Goal: Information Seeking & Learning: Learn about a topic

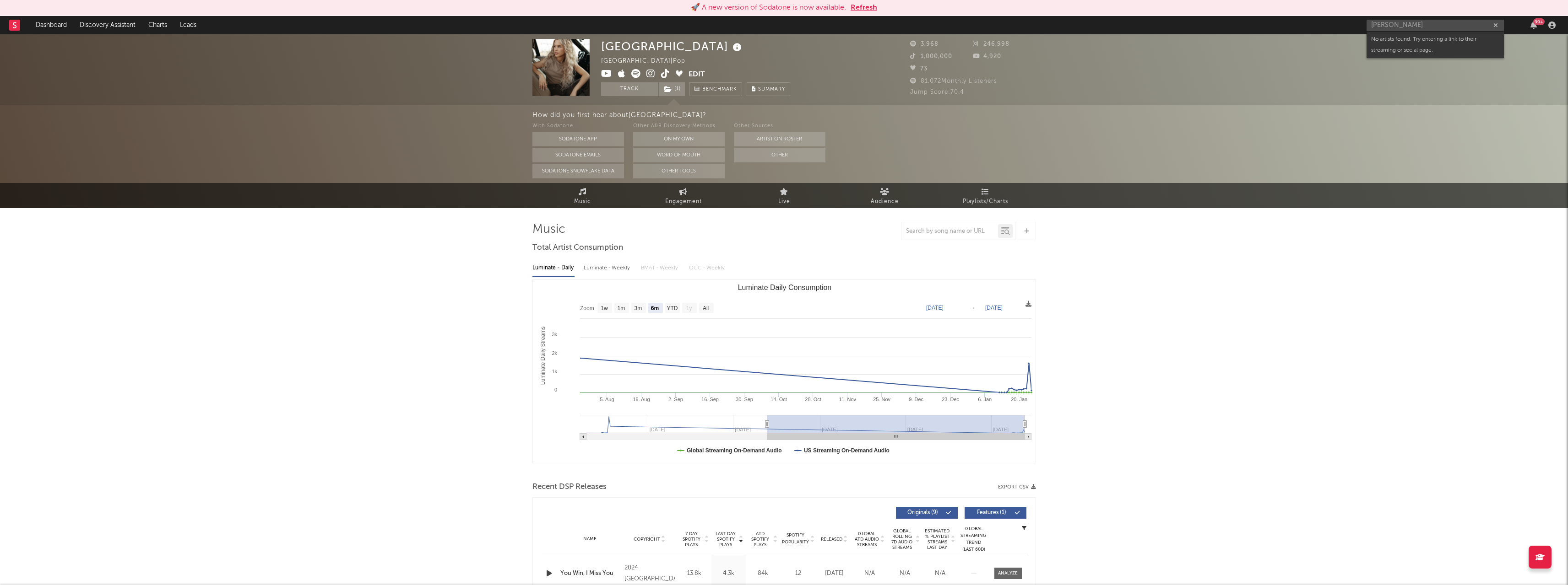
select select "6m"
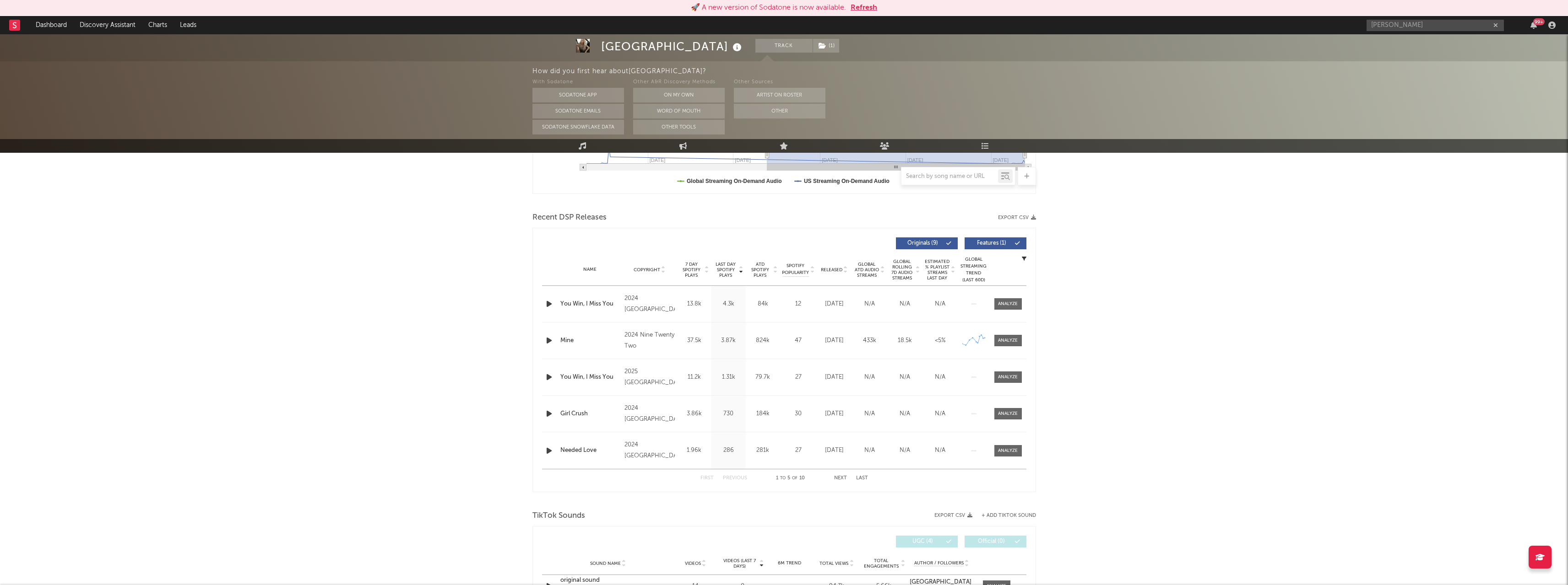
scroll to position [275, 0]
drag, startPoint x: 812, startPoint y: 268, endPoint x: 799, endPoint y: 270, distance: 13.2
click at [812, 268] on icon at bounding box center [812, 266] width 5 height 4
click at [866, 5] on button "Refresh" at bounding box center [863, 8] width 26 height 11
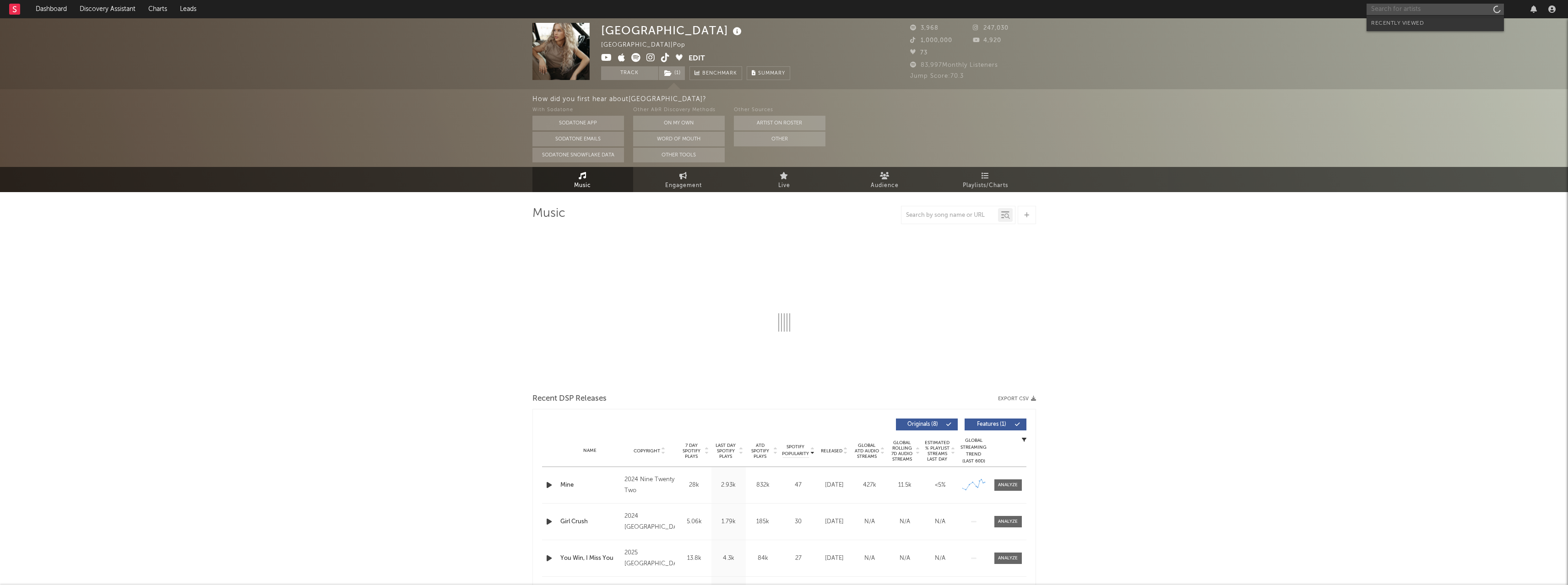
click at [1412, 10] on input "text" at bounding box center [1435, 9] width 137 height 11
select select "6m"
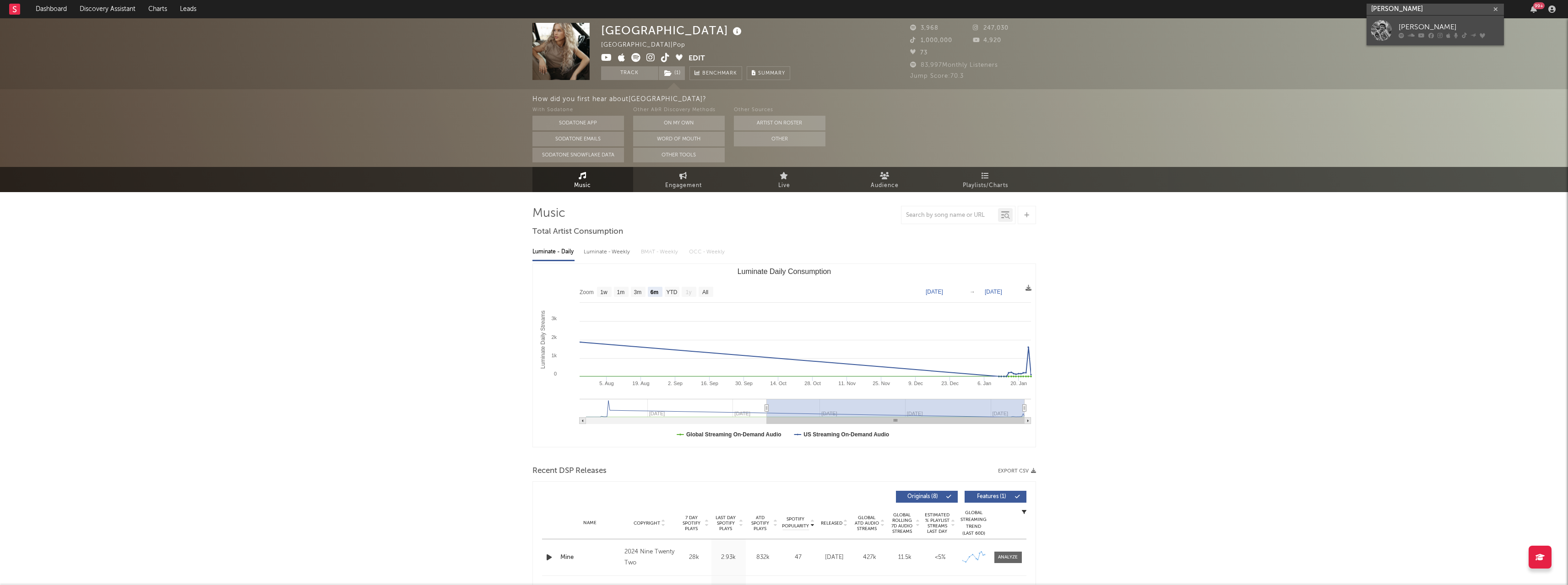
type input "[PERSON_NAME]"
click at [1418, 35] on icon at bounding box center [1421, 35] width 6 height 5
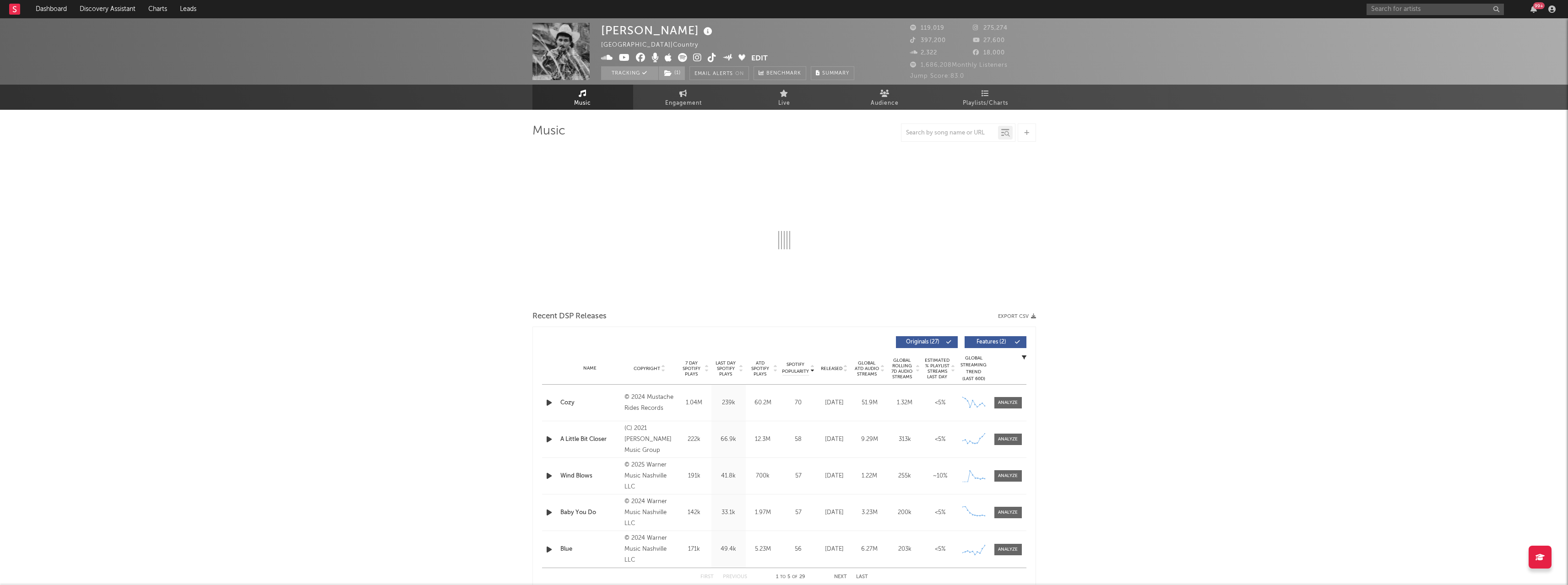
select select "6m"
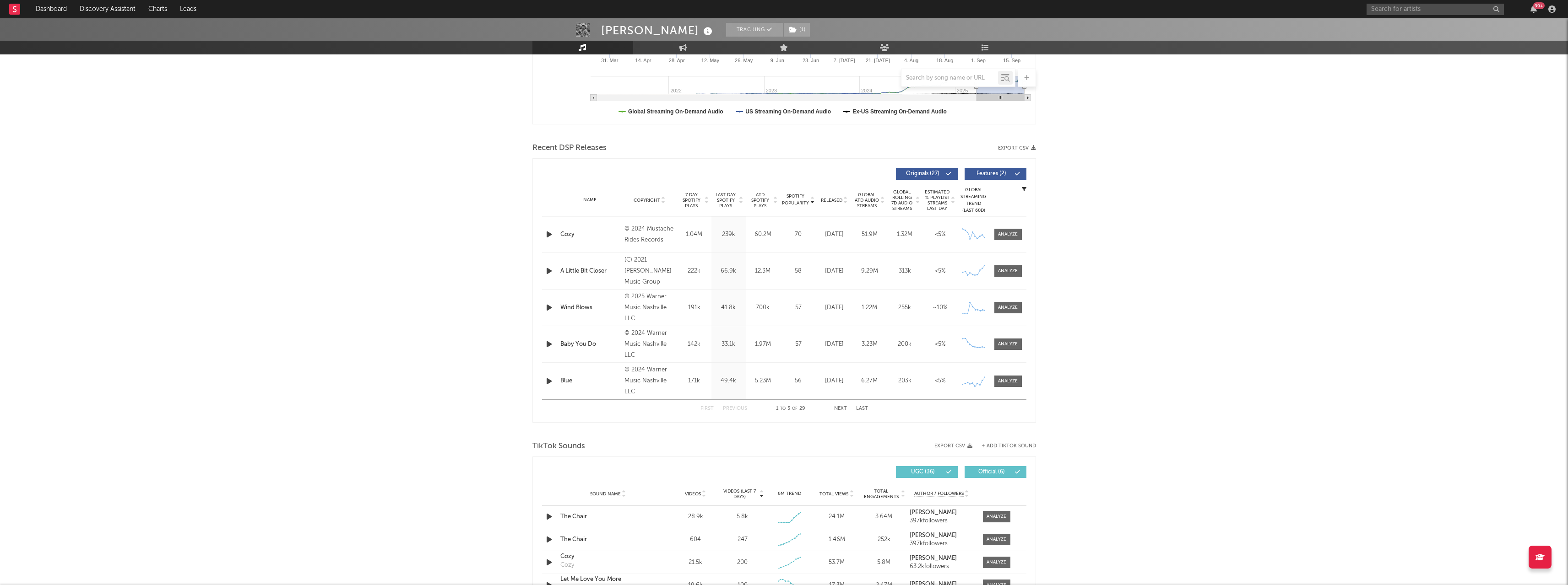
scroll to position [275, 0]
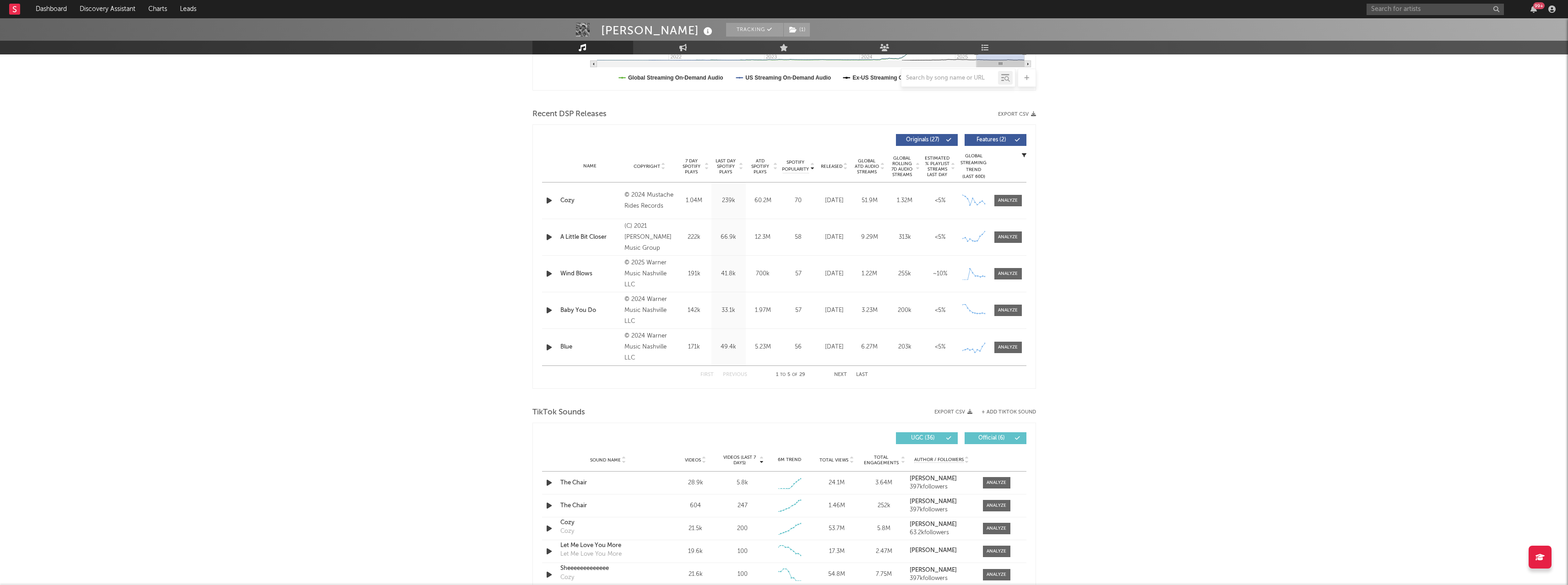
click at [1303, 288] on div "[PERSON_NAME] Tracking ( 1 ) [GEOGRAPHIC_DATA] | Country Edit Tracking ( 1 ) Em…" at bounding box center [784, 435] width 1568 height 1382
click at [799, 273] on div "57" at bounding box center [798, 274] width 32 height 9
click at [1005, 274] on div at bounding box center [1008, 273] width 20 height 7
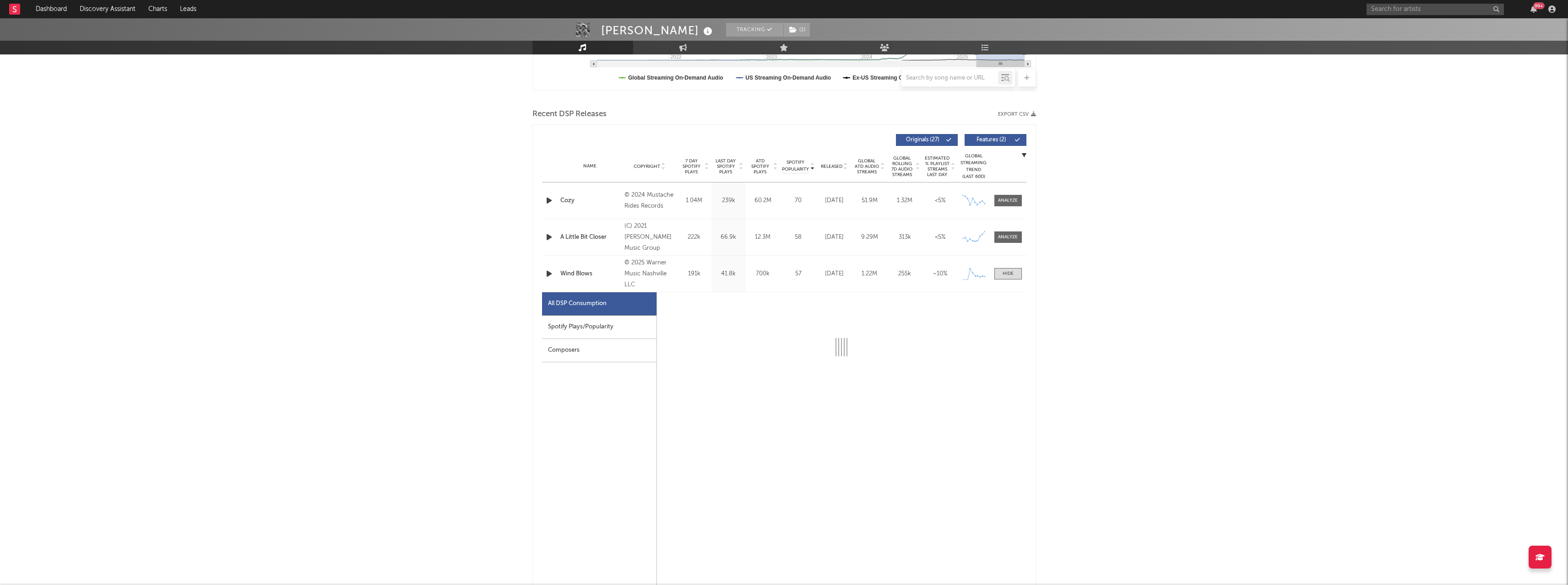
click at [551, 327] on div "Spotify Plays/Popularity" at bounding box center [600, 327] width 115 height 23
select select "1w"
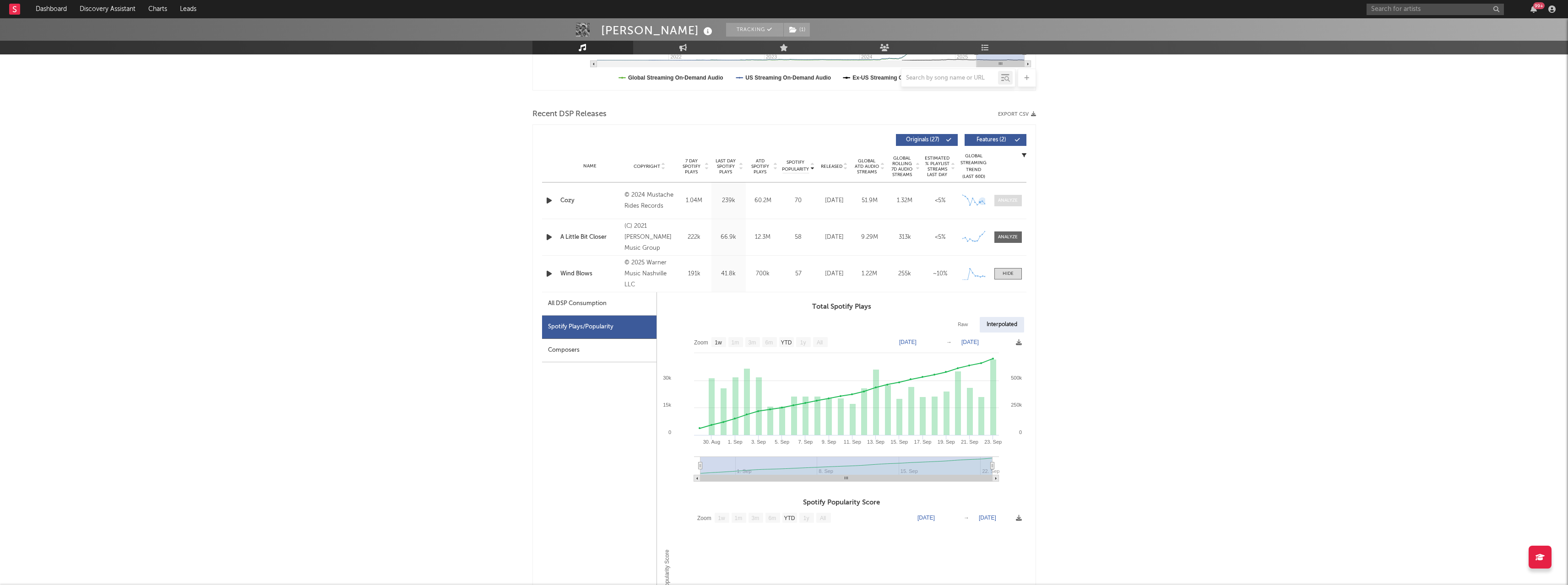
click at [1011, 198] on div at bounding box center [1008, 200] width 20 height 7
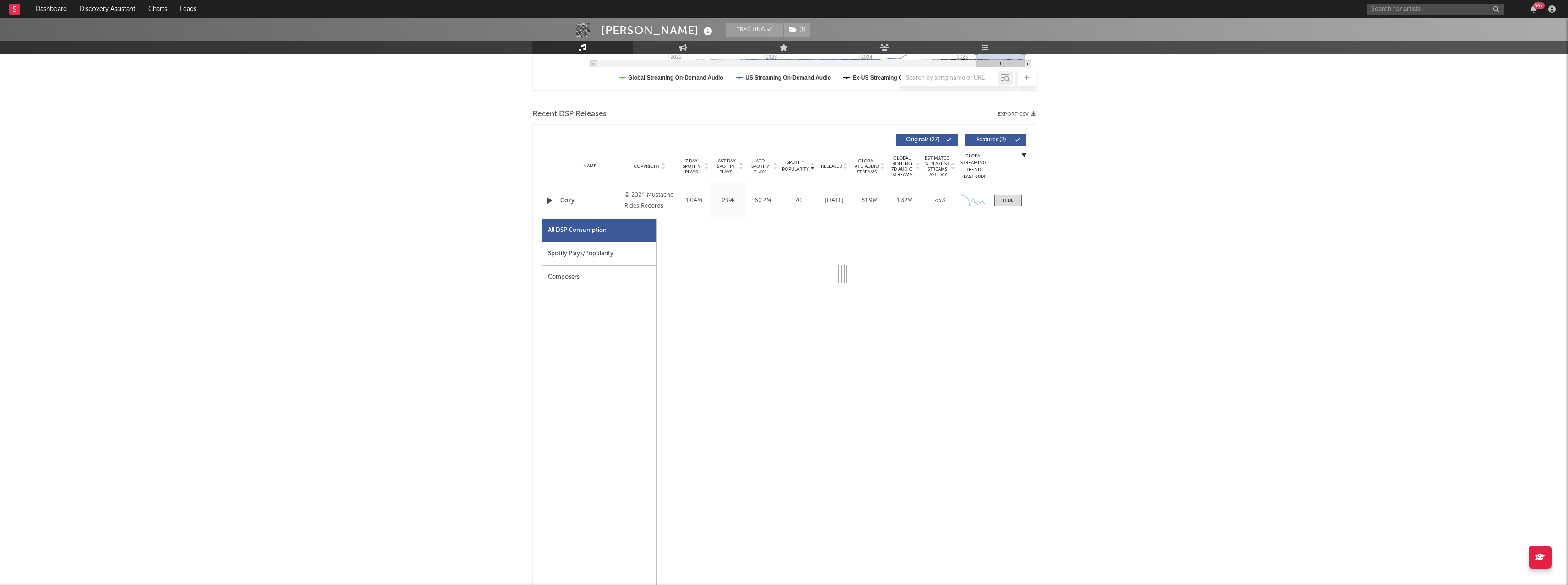
select select "6m"
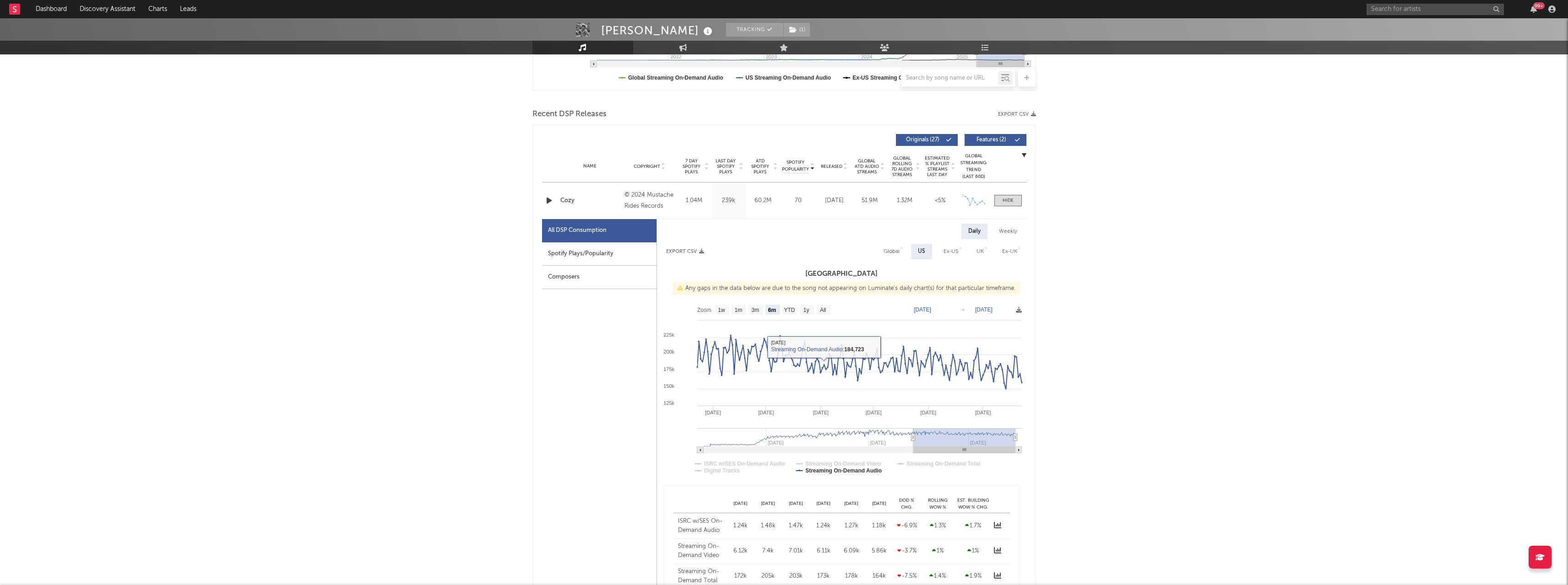
click at [581, 258] on div "Spotify Plays/Popularity" at bounding box center [600, 254] width 115 height 23
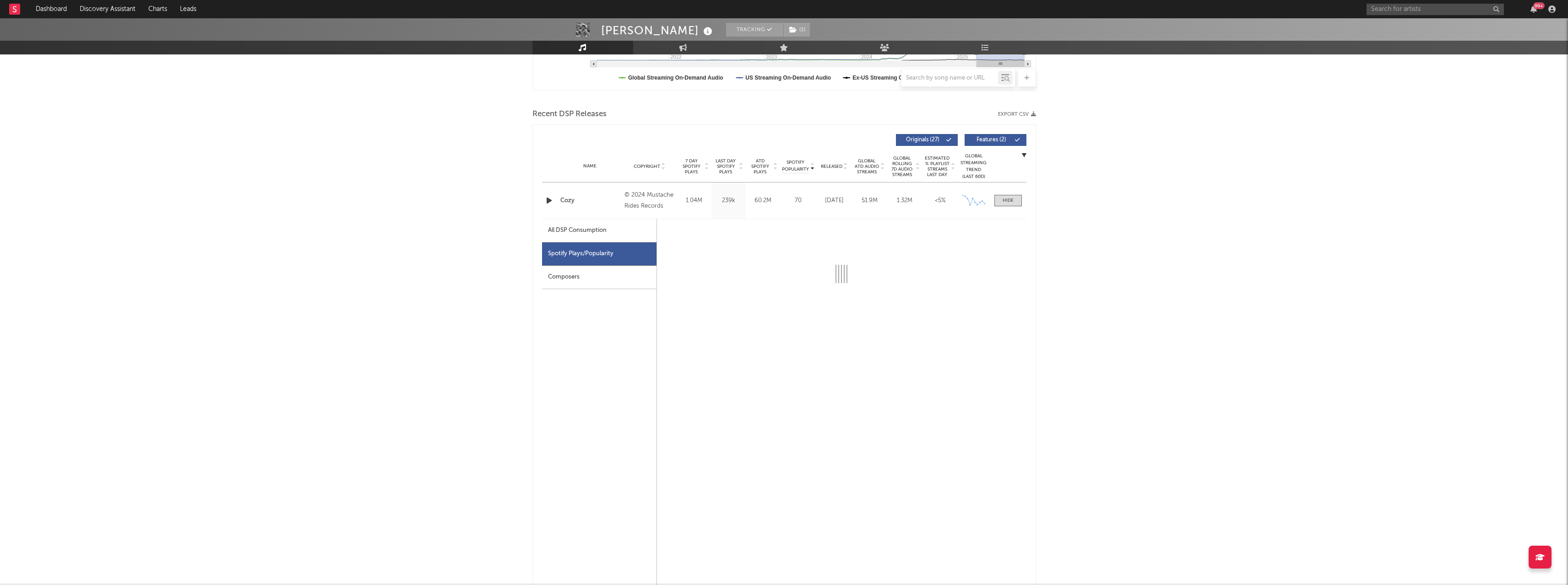
select select "6m"
select select "1w"
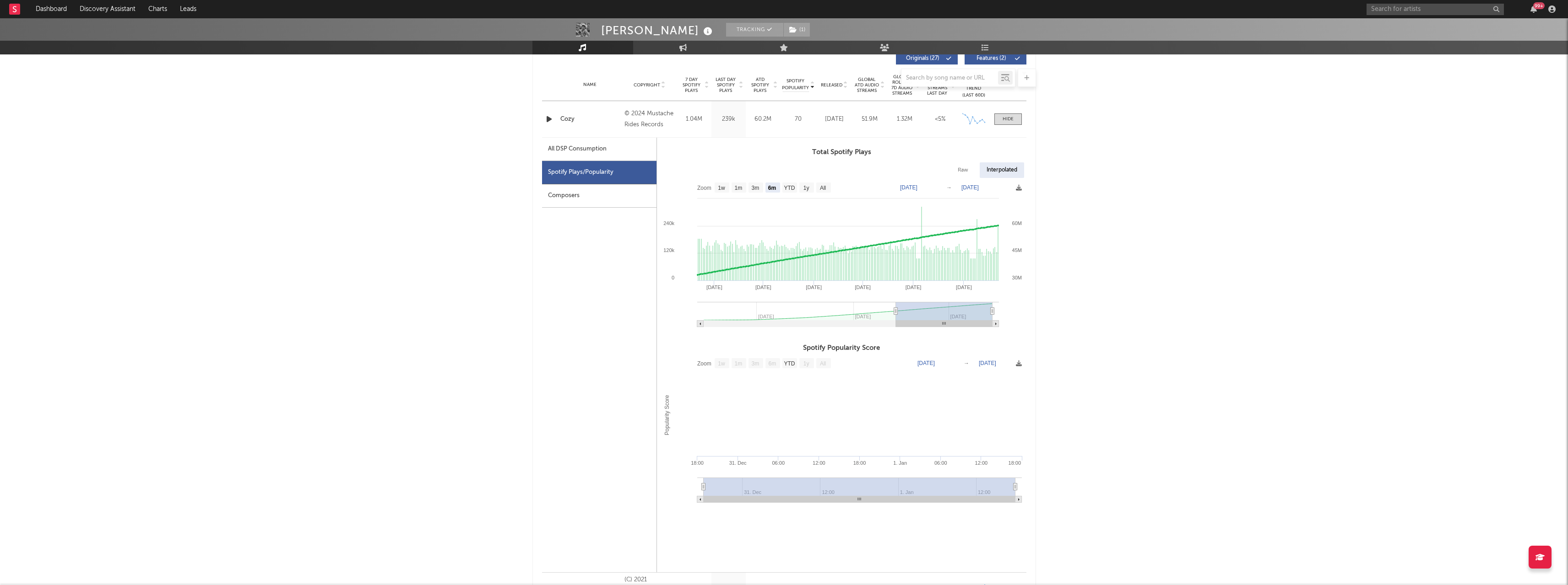
scroll to position [457, 0]
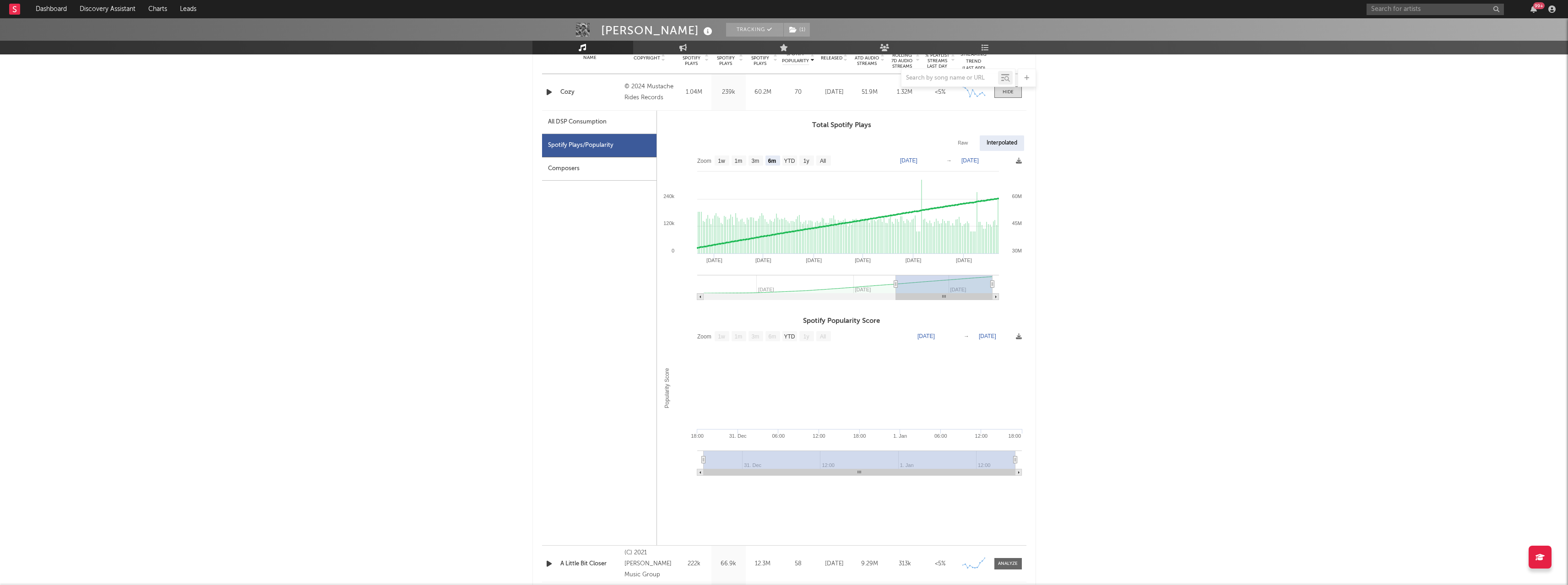
scroll to position [320, 0]
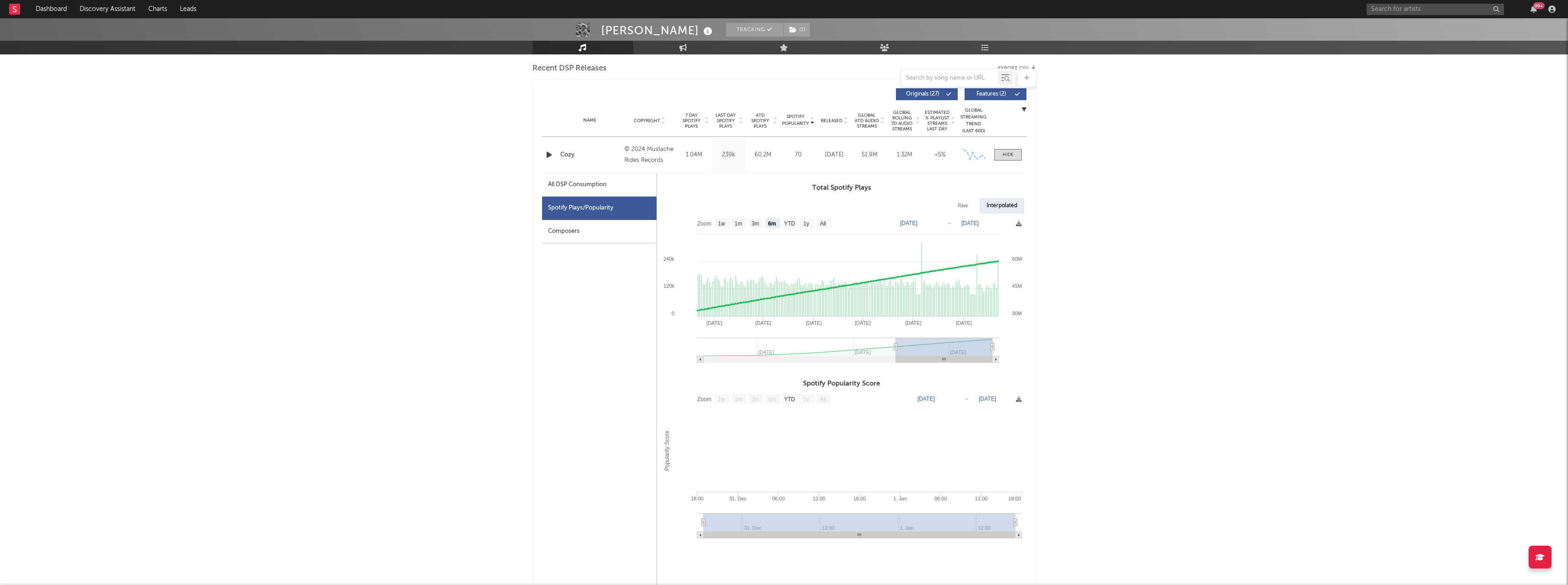
click at [961, 208] on div "Raw" at bounding box center [963, 205] width 24 height 16
select select "6m"
click at [999, 208] on div "Interpolated" at bounding box center [1002, 205] width 44 height 16
select select "6m"
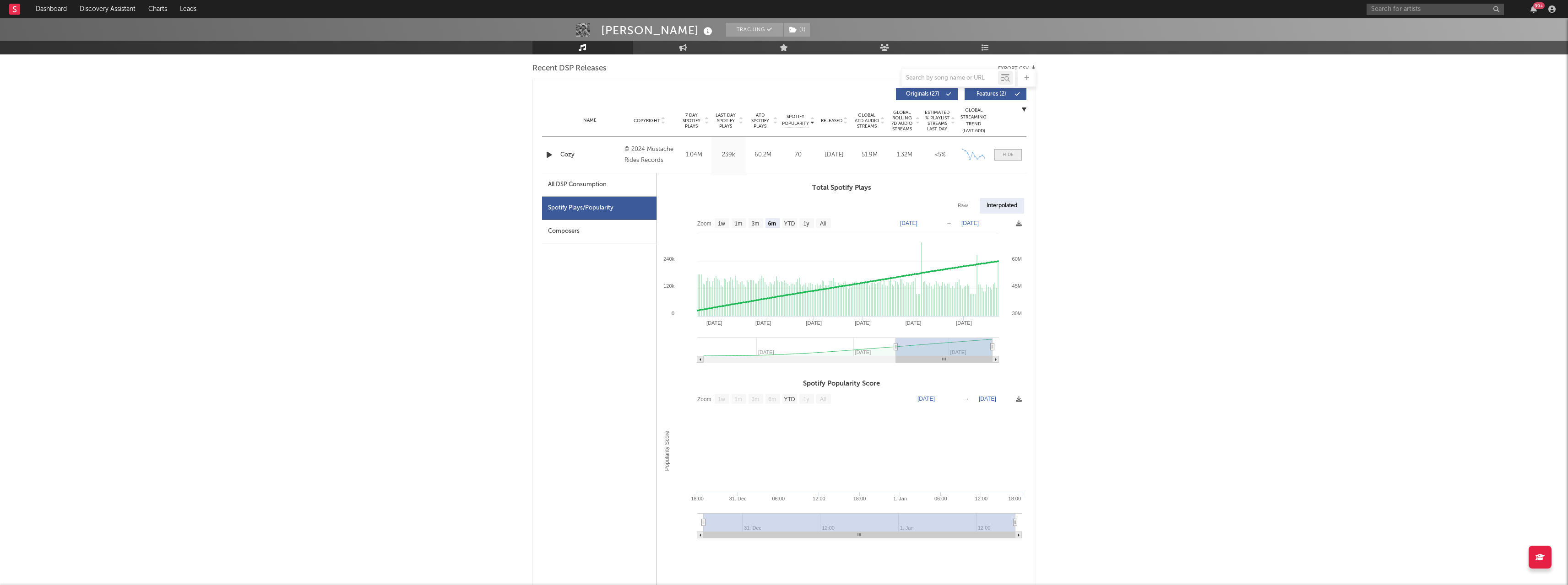
click at [1006, 155] on div at bounding box center [1008, 155] width 11 height 7
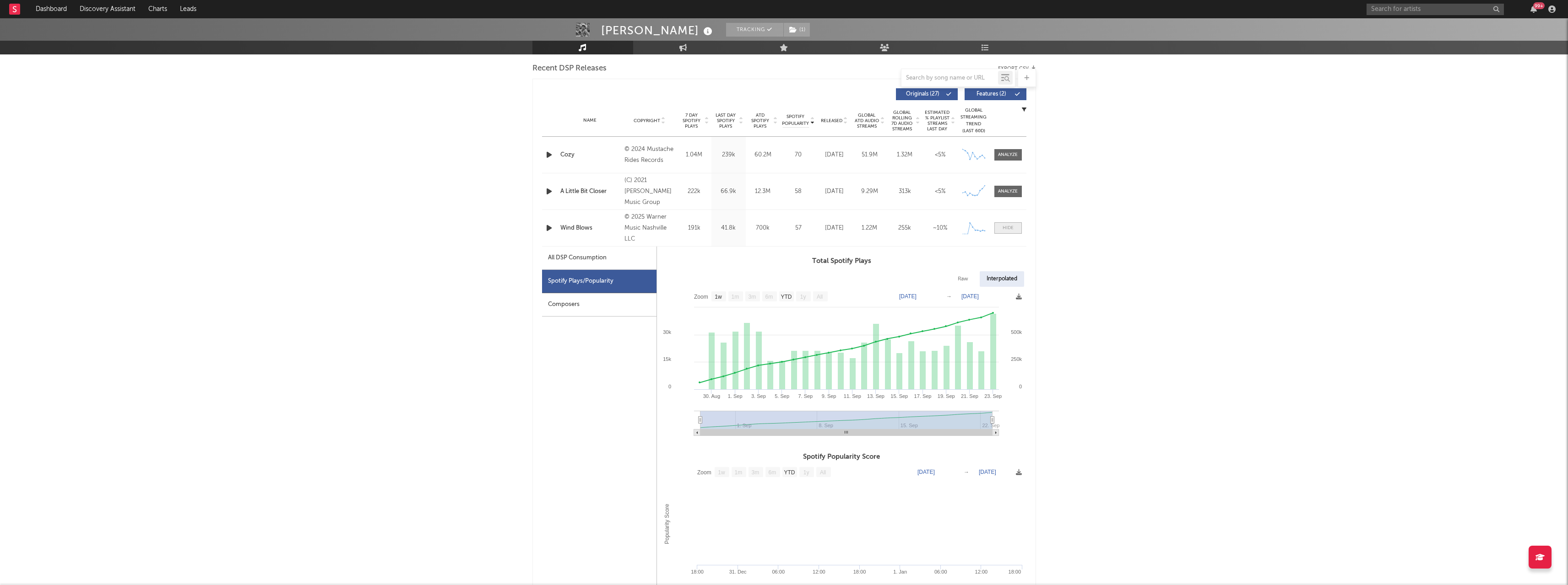
click at [1006, 232] on span at bounding box center [1008, 228] width 27 height 11
